Goal: Download file/media

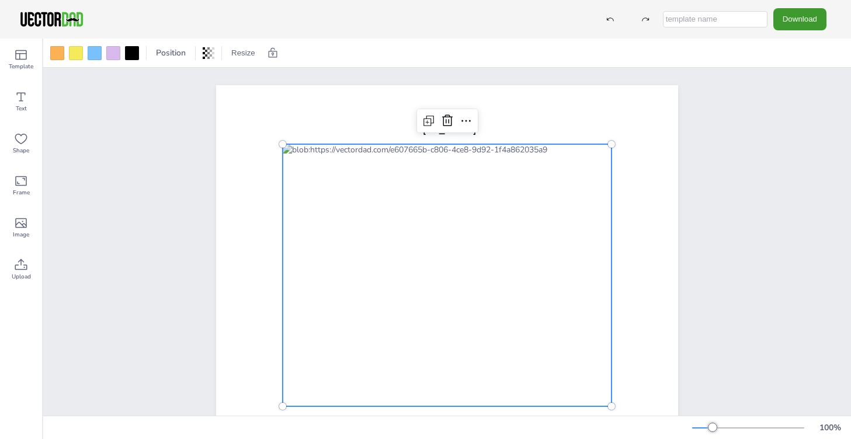
click at [463, 252] on div at bounding box center [447, 275] width 329 height 262
click at [455, 277] on div at bounding box center [447, 275] width 329 height 262
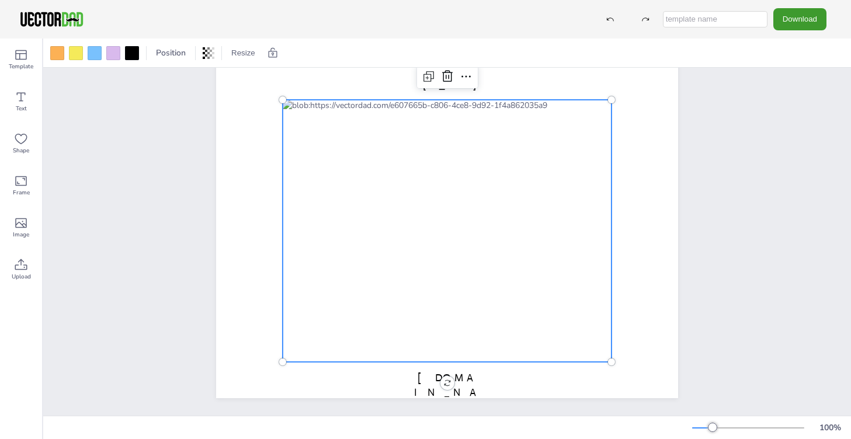
click at [433, 149] on div at bounding box center [447, 231] width 329 height 262
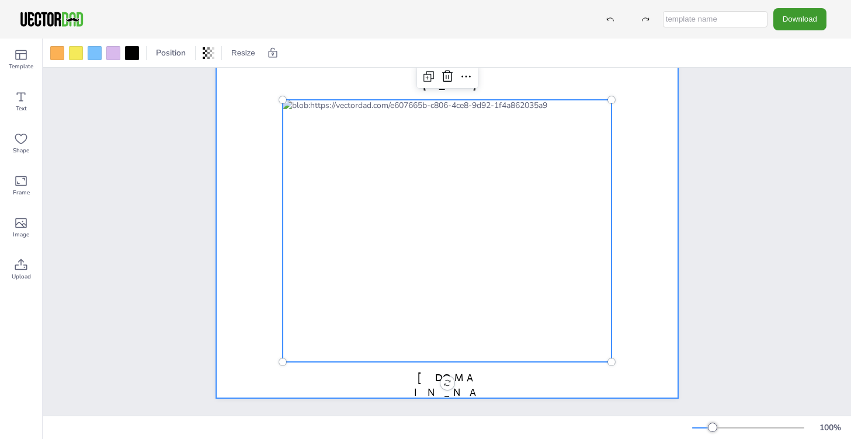
click at [238, 113] on div at bounding box center [447, 219] width 462 height 357
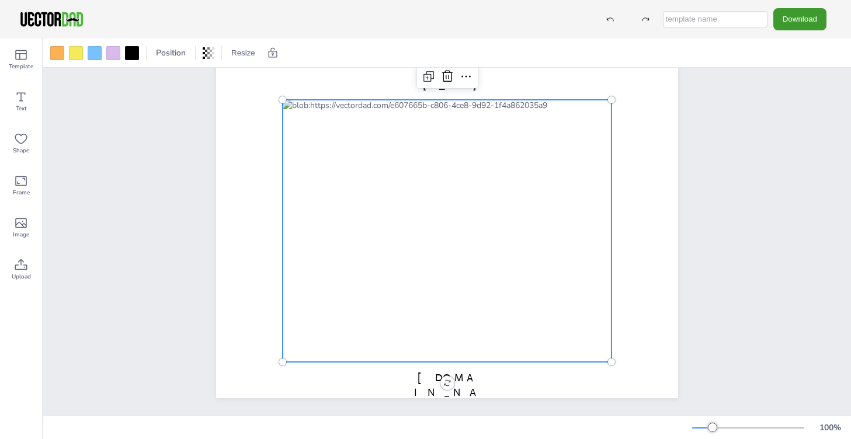
click at [393, 187] on div at bounding box center [447, 231] width 329 height 262
click at [445, 377] on div "[US_STATE] [DOMAIN_NAME]" at bounding box center [447, 219] width 462 height 357
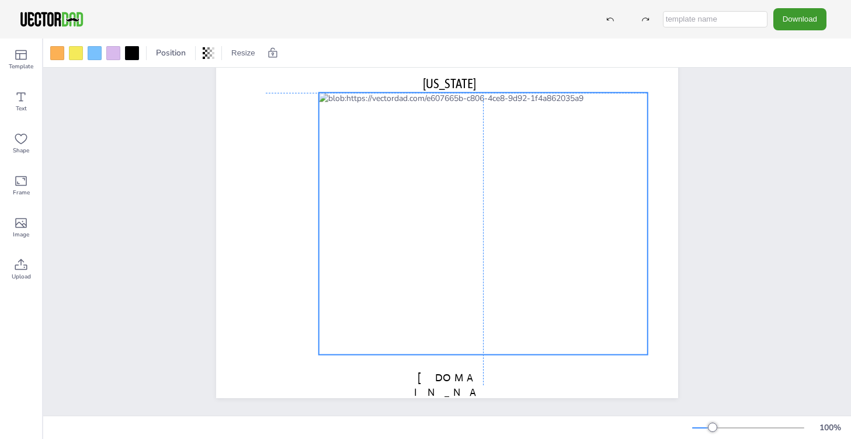
drag, startPoint x: 489, startPoint y: 290, endPoint x: 524, endPoint y: 285, distance: 35.9
click at [524, 285] on div at bounding box center [483, 224] width 329 height 262
click at [518, 114] on div at bounding box center [483, 224] width 329 height 262
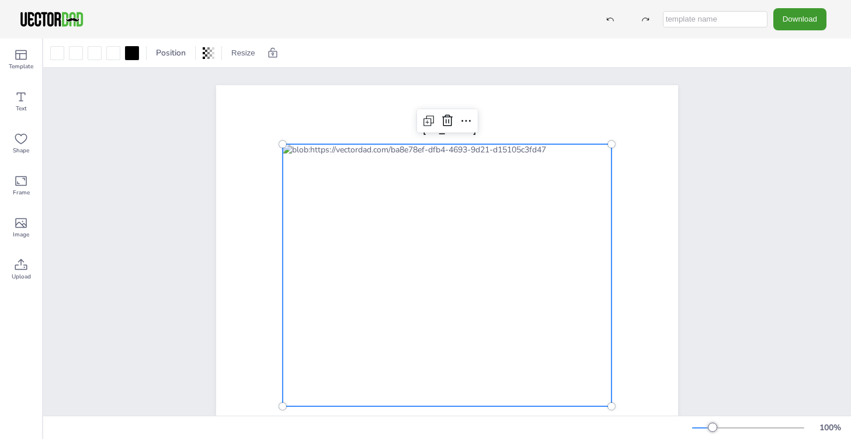
click at [452, 243] on div at bounding box center [447, 275] width 329 height 262
click at [476, 176] on div at bounding box center [447, 275] width 329 height 262
click at [21, 226] on icon at bounding box center [21, 223] width 14 height 14
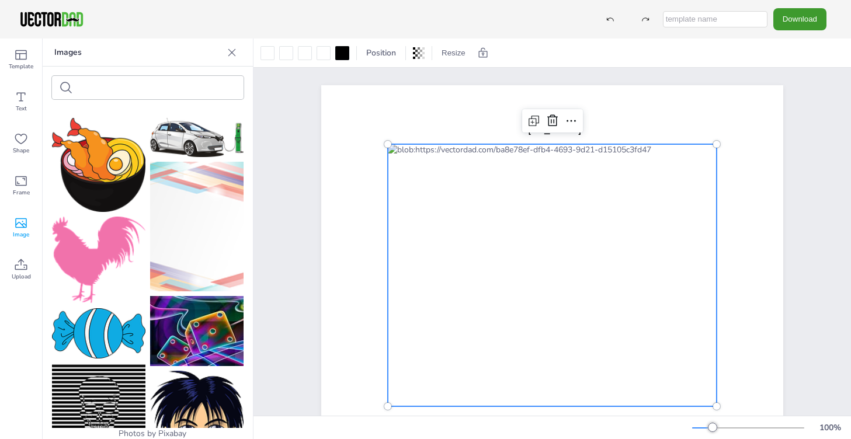
click at [524, 286] on div at bounding box center [552, 275] width 329 height 262
click at [229, 51] on icon at bounding box center [232, 53] width 12 height 12
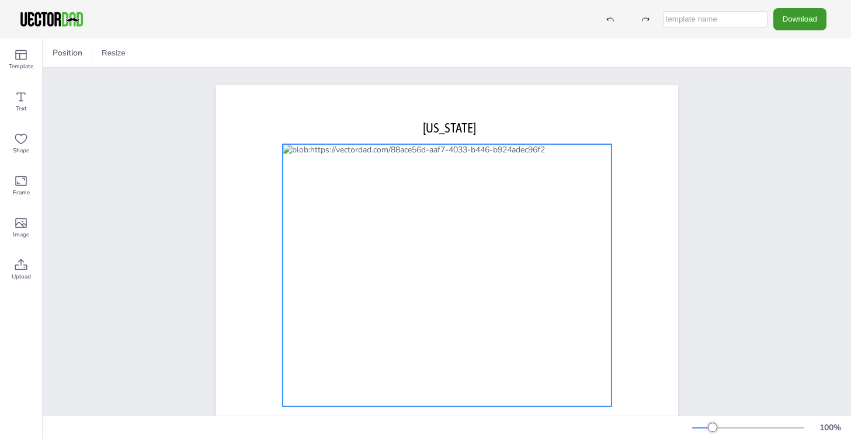
click at [424, 260] on div at bounding box center [447, 275] width 329 height 262
click at [30, 270] on div "Upload" at bounding box center [21, 270] width 42 height 42
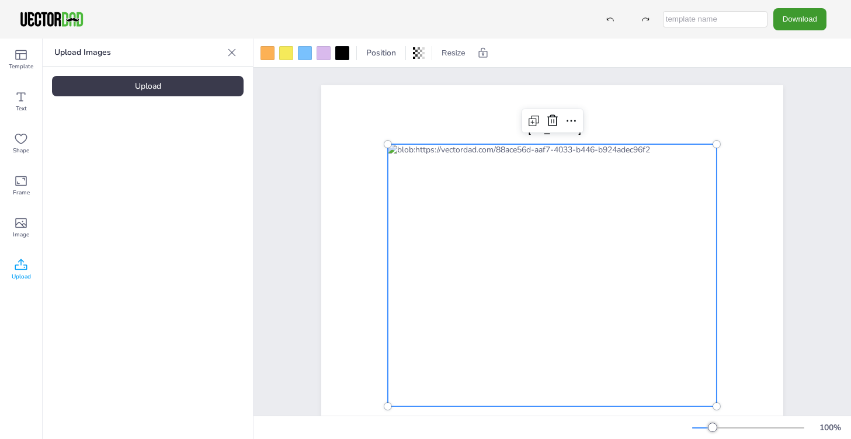
click at [232, 53] on icon at bounding box center [232, 52] width 8 height 8
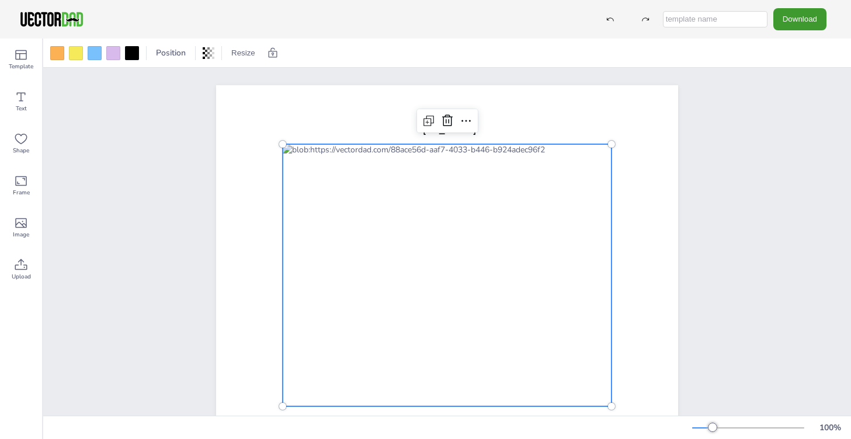
click at [482, 225] on div at bounding box center [447, 275] width 329 height 262
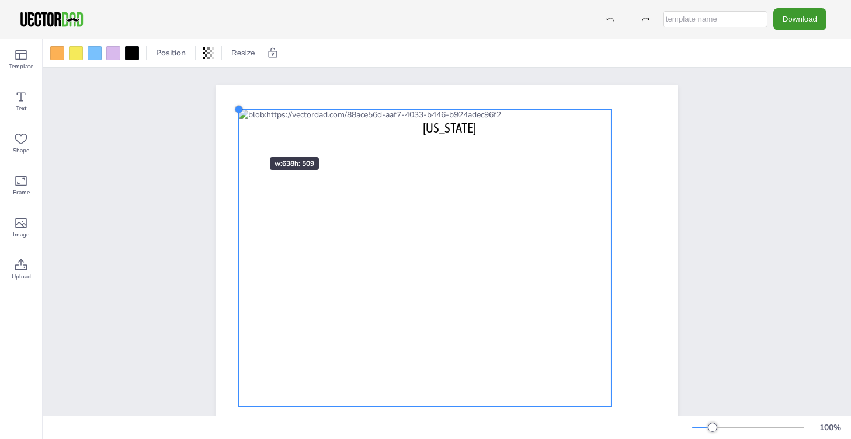
drag, startPoint x: 279, startPoint y: 145, endPoint x: 238, endPoint y: 138, distance: 40.8
click at [238, 138] on div "[US_STATE] [DOMAIN_NAME]" at bounding box center [447, 263] width 462 height 357
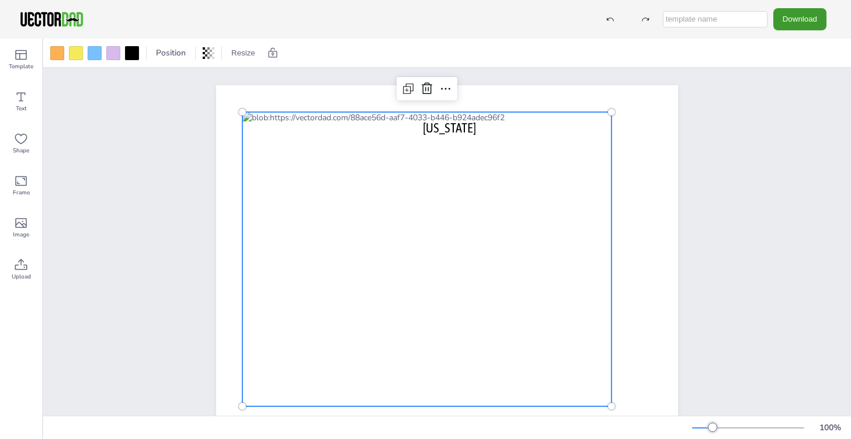
click at [463, 197] on div at bounding box center [426, 259] width 369 height 294
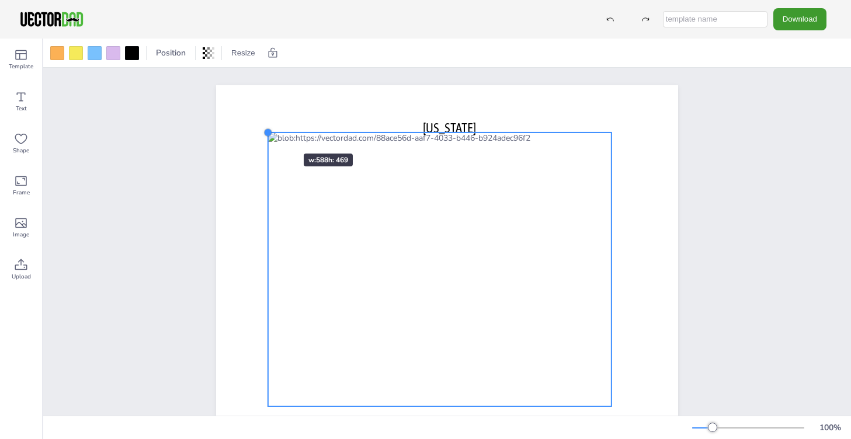
drag, startPoint x: 239, startPoint y: 112, endPoint x: 269, endPoint y: 133, distance: 36.1
click at [269, 133] on div "[US_STATE] [DOMAIN_NAME]" at bounding box center [447, 263] width 462 height 357
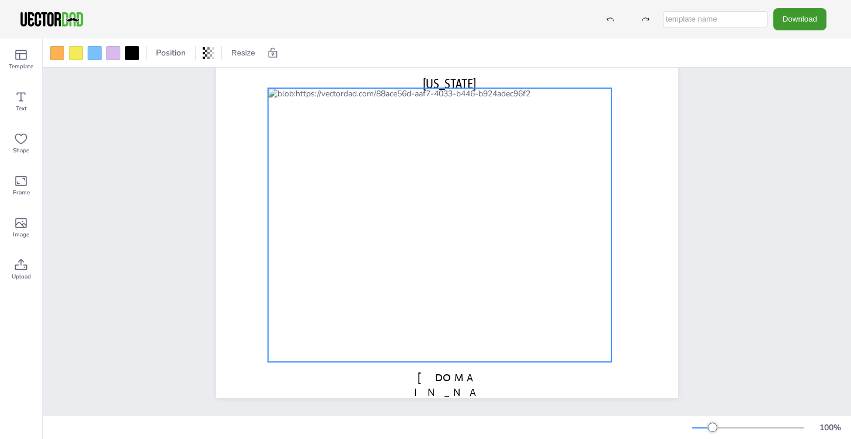
click at [436, 374] on div "NEW YORK vectordad.com 0 °" at bounding box center [447, 219] width 462 height 357
click at [459, 373] on span "[DOMAIN_NAME]" at bounding box center [446, 392] width 65 height 42
click at [524, 307] on div at bounding box center [439, 225] width 343 height 274
click at [113, 55] on div at bounding box center [113, 53] width 14 height 14
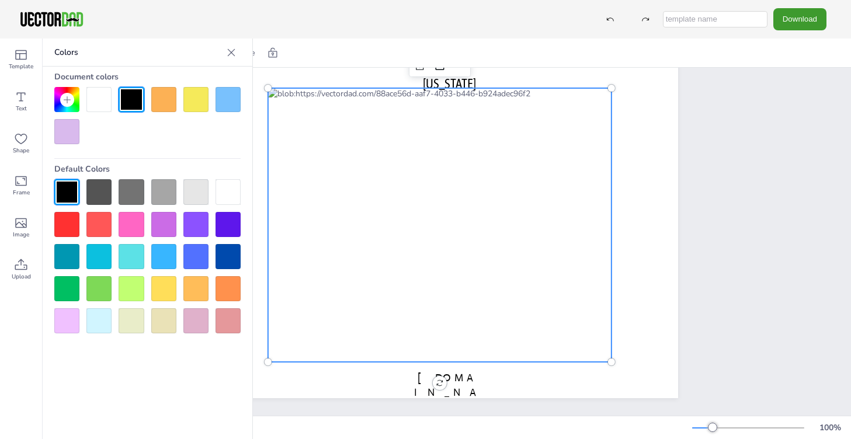
click at [159, 214] on div at bounding box center [163, 224] width 25 height 25
click at [409, 166] on div at bounding box center [439, 225] width 343 height 274
click at [442, 209] on div at bounding box center [439, 225] width 343 height 274
click at [469, 264] on div at bounding box center [439, 225] width 343 height 274
click at [338, 212] on div at bounding box center [439, 225] width 343 height 274
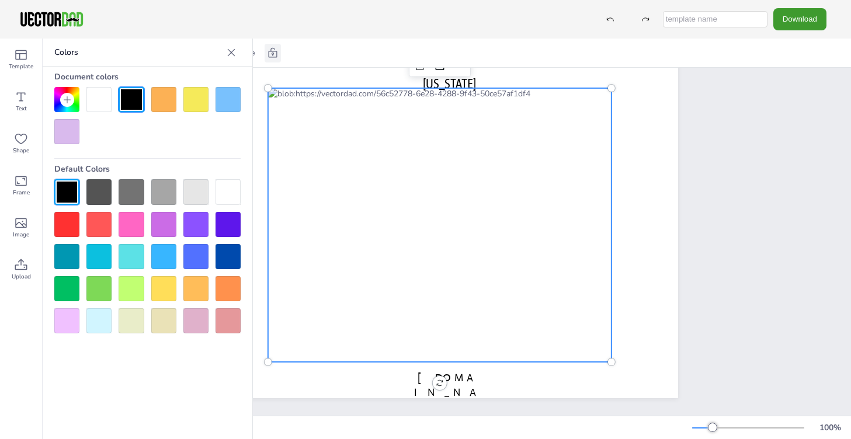
click at [269, 51] on icon at bounding box center [273, 53] width 12 height 12
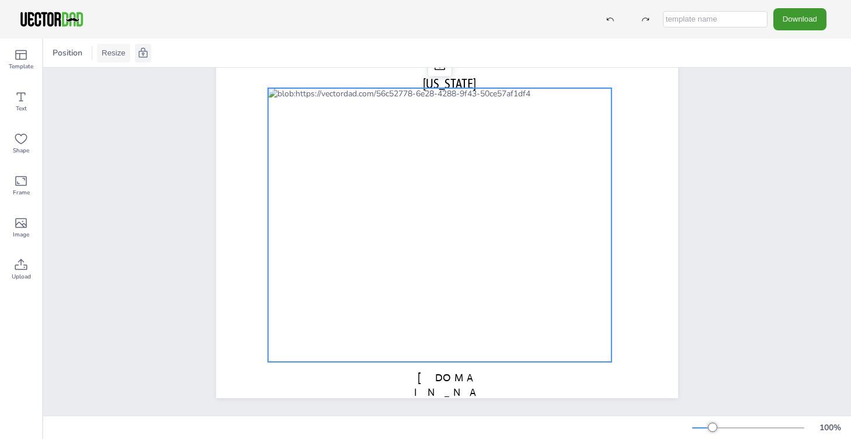
click at [109, 53] on button "Resize" at bounding box center [113, 53] width 33 height 19
click at [66, 50] on span "Position" at bounding box center [67, 52] width 34 height 11
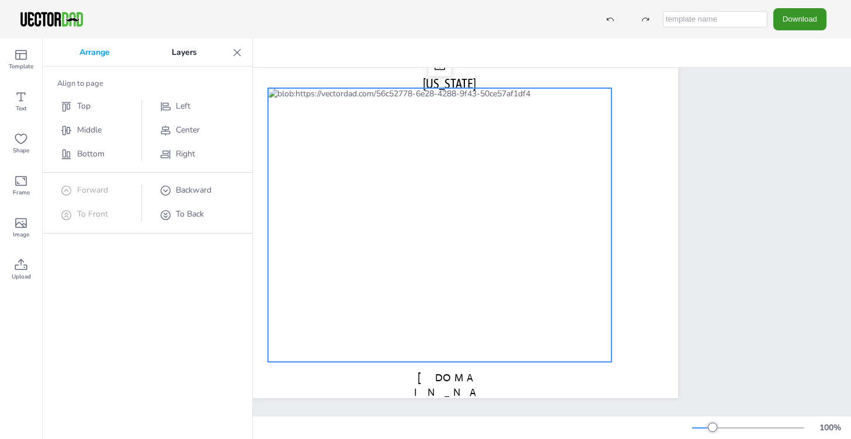
click at [799, 20] on button "Download" at bounding box center [799, 19] width 53 height 22
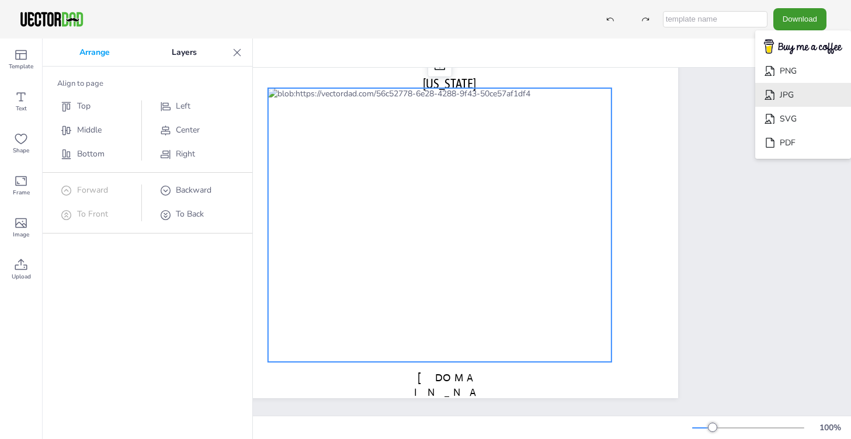
click at [787, 97] on li "JPG" at bounding box center [803, 95] width 96 height 24
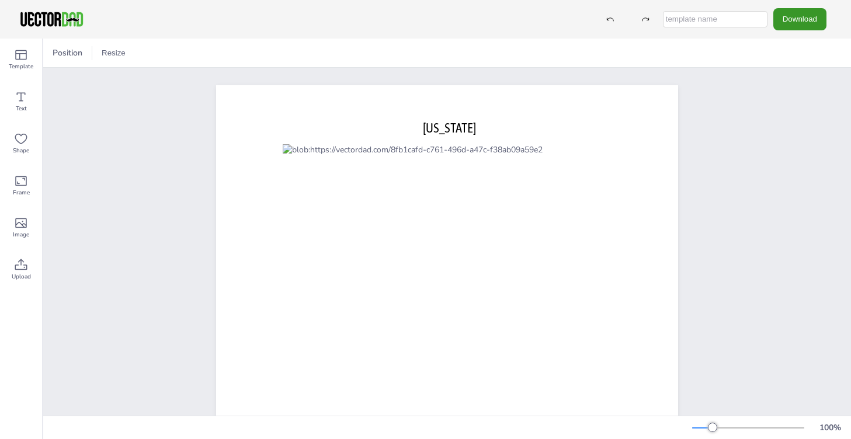
click at [795, 23] on button "Download" at bounding box center [799, 19] width 53 height 22
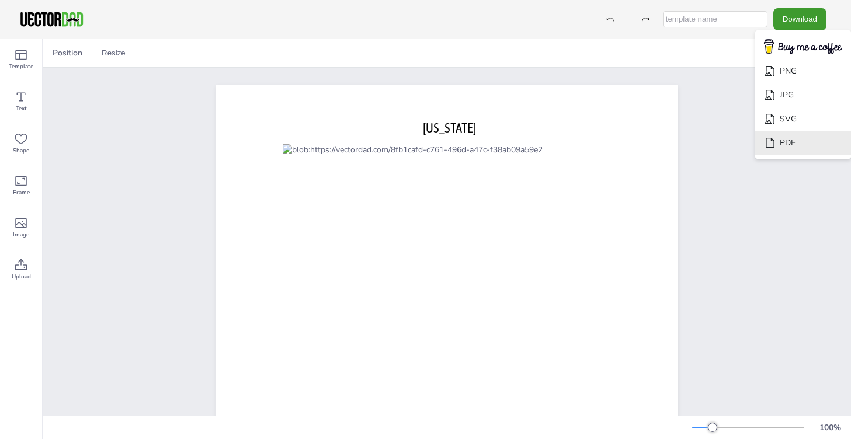
click at [787, 143] on li "PDF" at bounding box center [803, 143] width 96 height 24
